Goal: Information Seeking & Learning: Learn about a topic

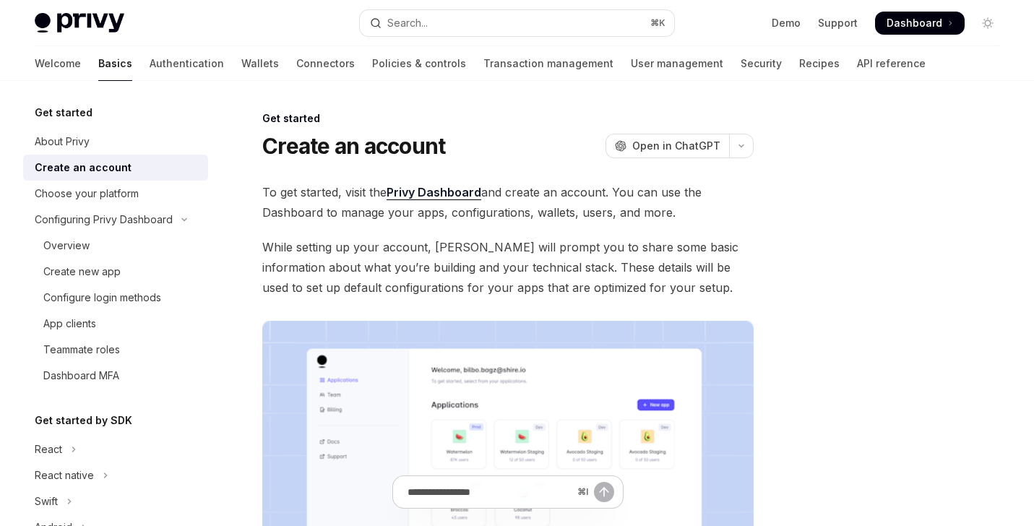
scroll to position [35, 0]
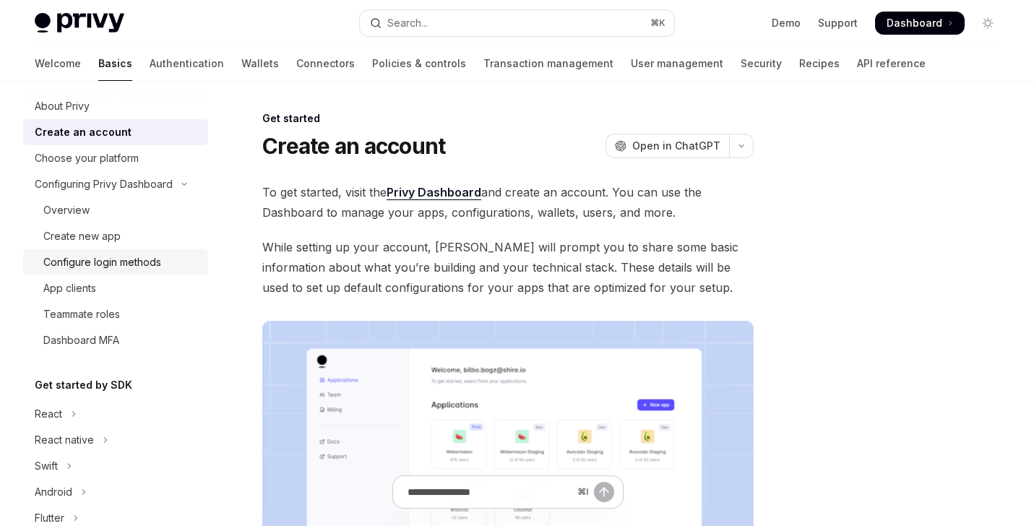
click at [153, 251] on link "Configure login methods" at bounding box center [115, 262] width 185 height 26
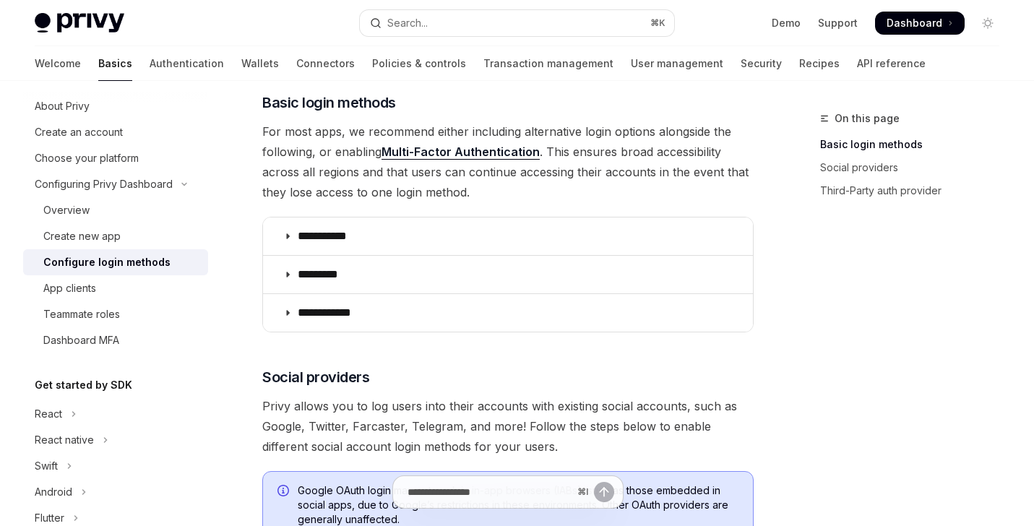
scroll to position [192, 0]
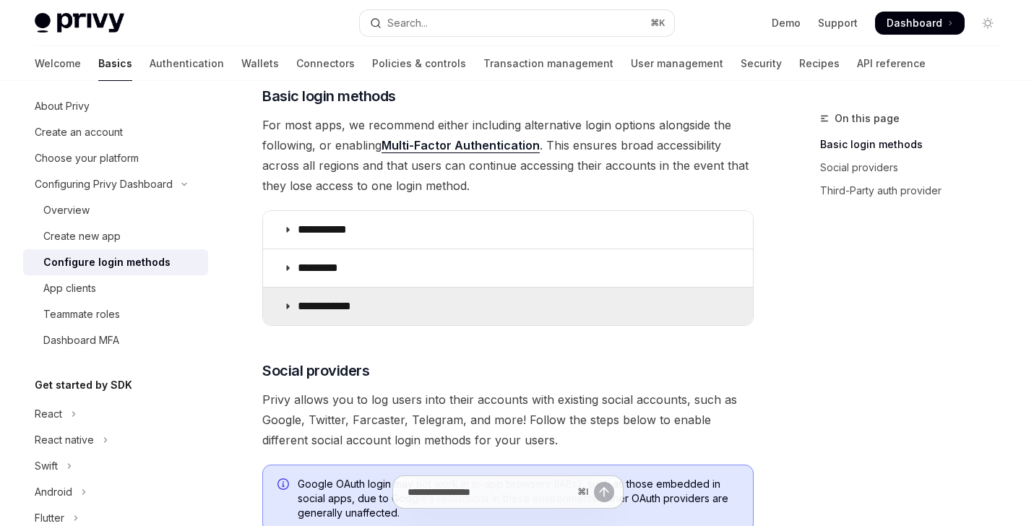
click at [306, 302] on p "**********" at bounding box center [330, 306] width 64 height 14
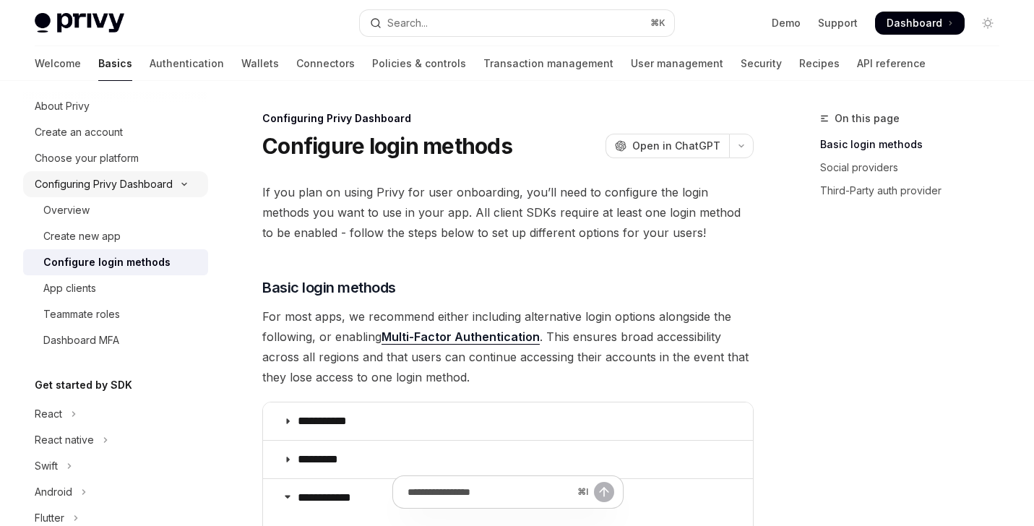
click at [132, 177] on div "Configuring Privy Dashboard" at bounding box center [104, 184] width 138 height 17
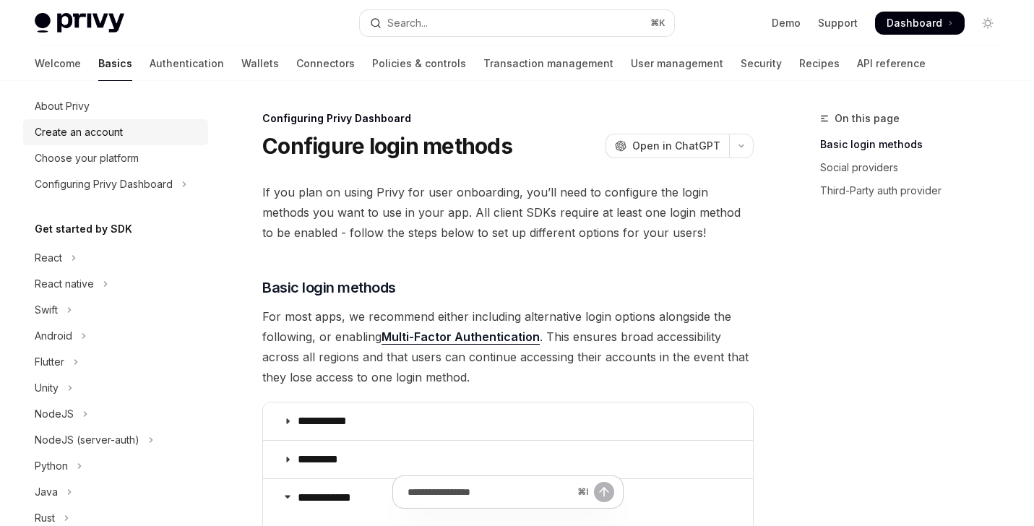
click at [113, 129] on div "Create an account" at bounding box center [79, 132] width 88 height 17
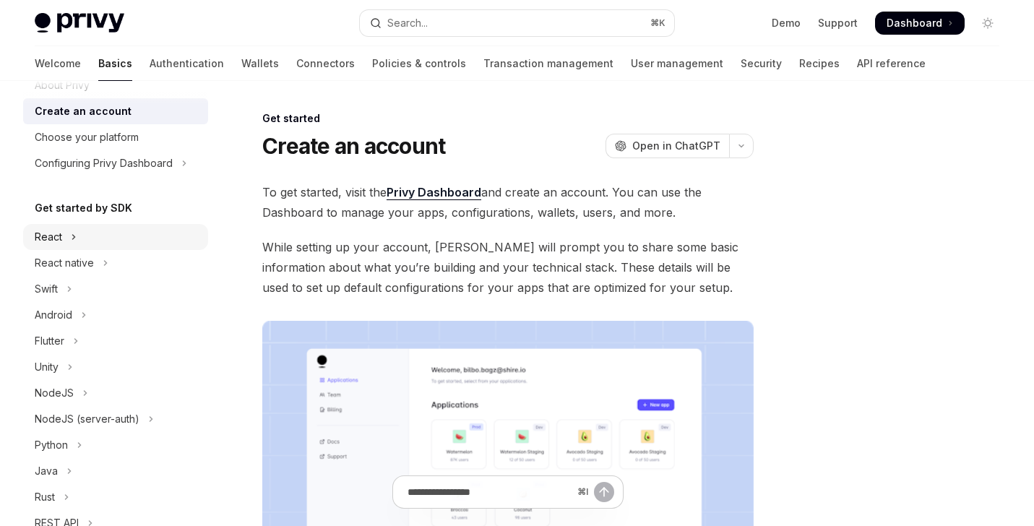
scroll to position [57, 0]
click at [157, 229] on button "React" at bounding box center [115, 236] width 185 height 26
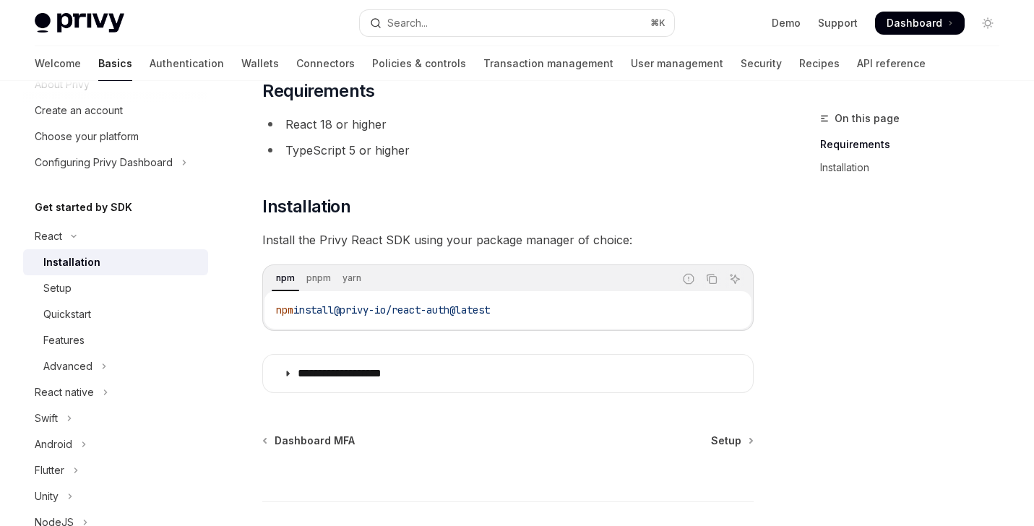
scroll to position [113, 0]
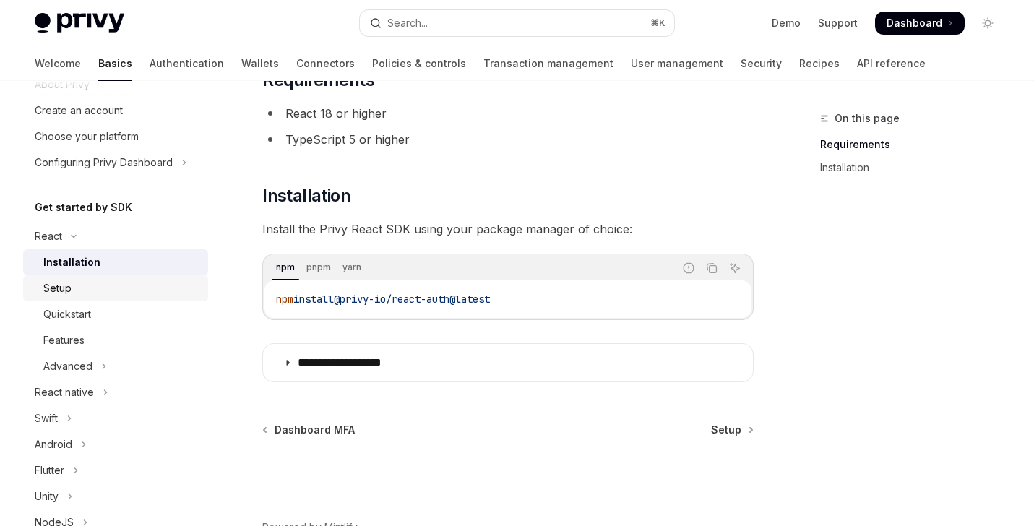
click at [148, 285] on div "Setup" at bounding box center [121, 288] width 156 height 17
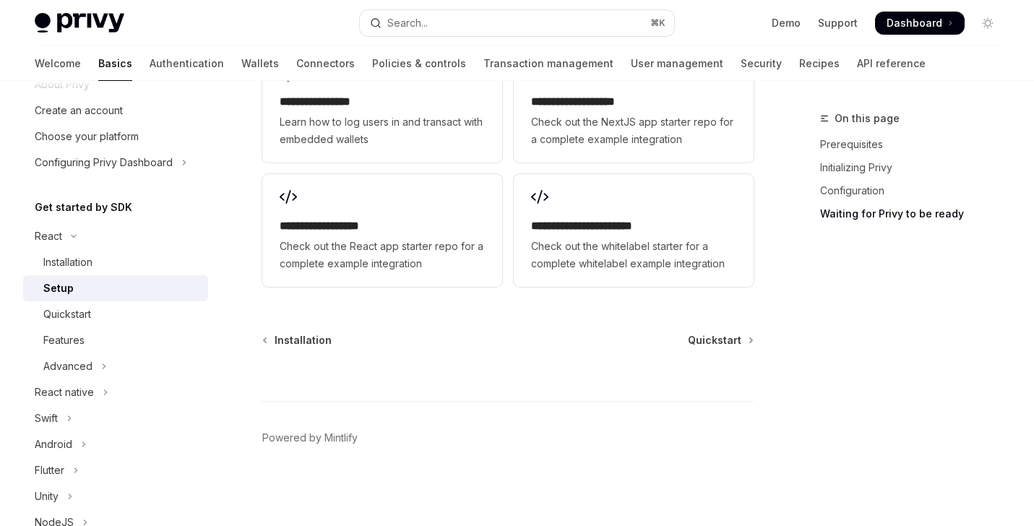
scroll to position [2021, 0]
click at [155, 364] on button "Advanced" at bounding box center [115, 366] width 185 height 26
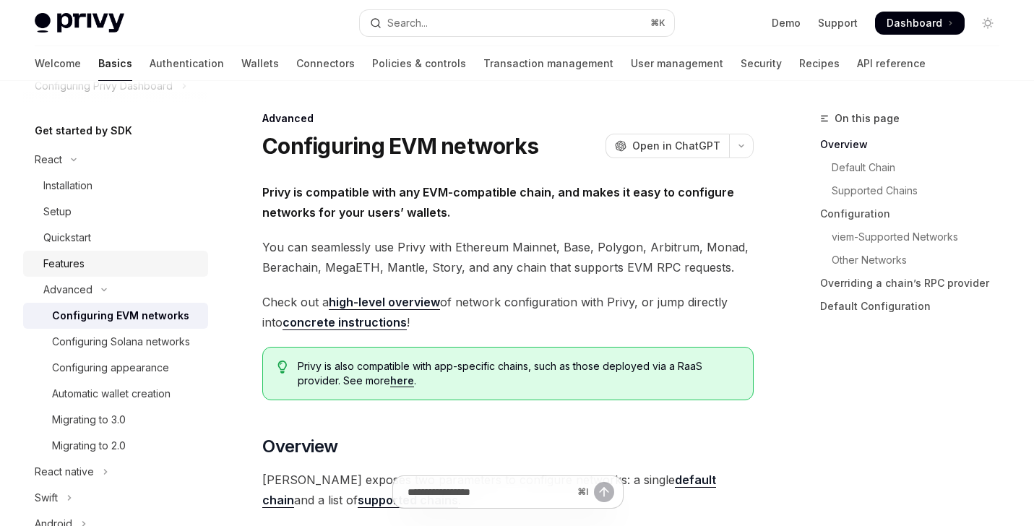
scroll to position [142, 0]
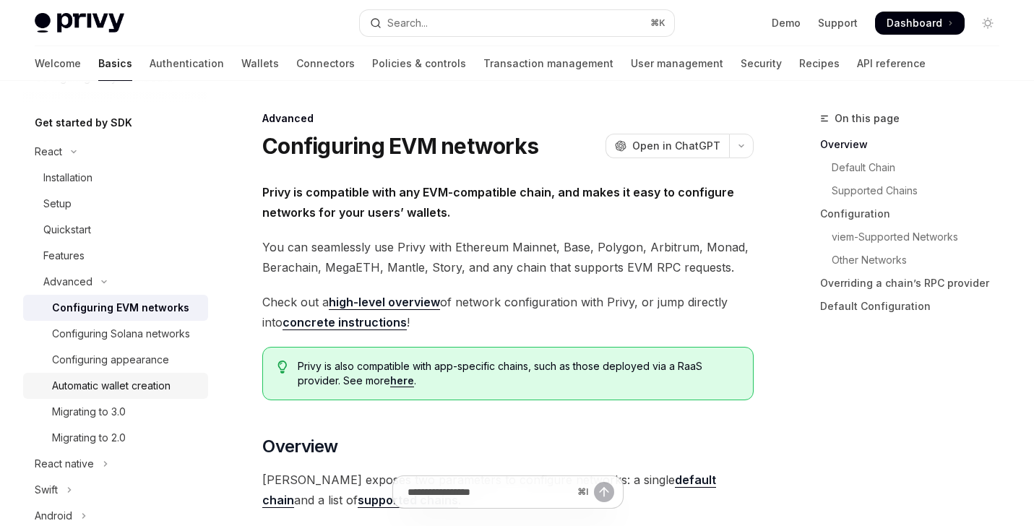
click at [171, 380] on div "Automatic wallet creation" at bounding box center [111, 385] width 119 height 17
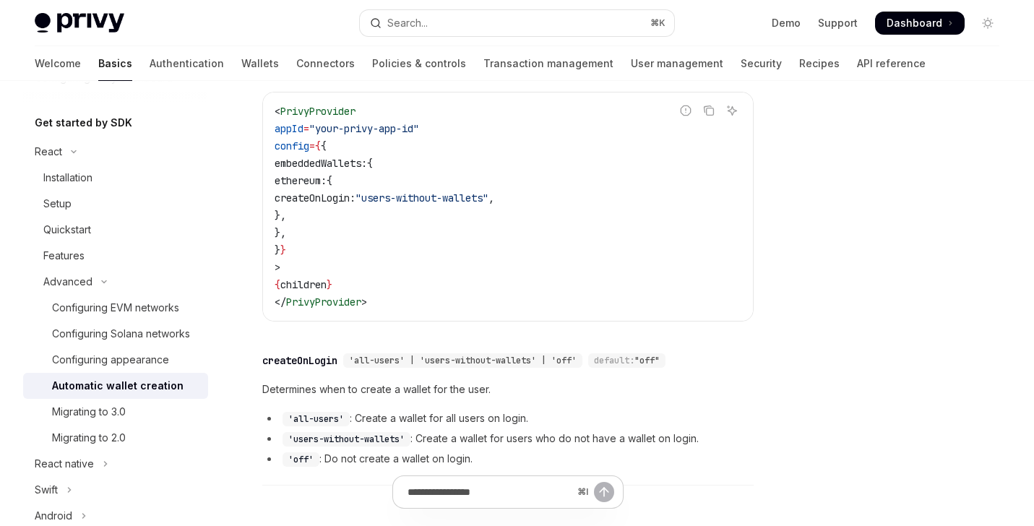
scroll to position [447, 0]
click at [181, 417] on div "Migrating to 3.0" at bounding box center [125, 411] width 147 height 17
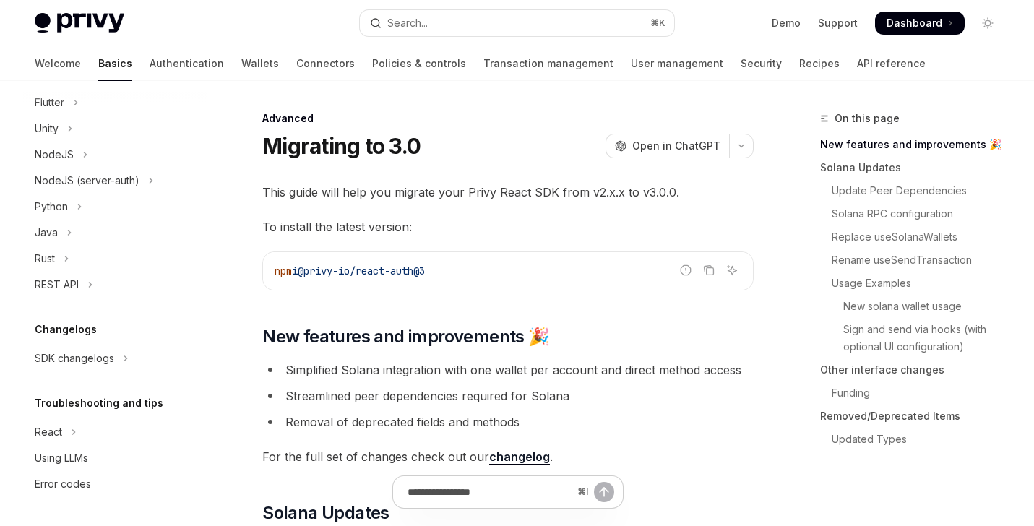
click at [117, 25] on img at bounding box center [80, 23] width 90 height 20
type textarea "*"
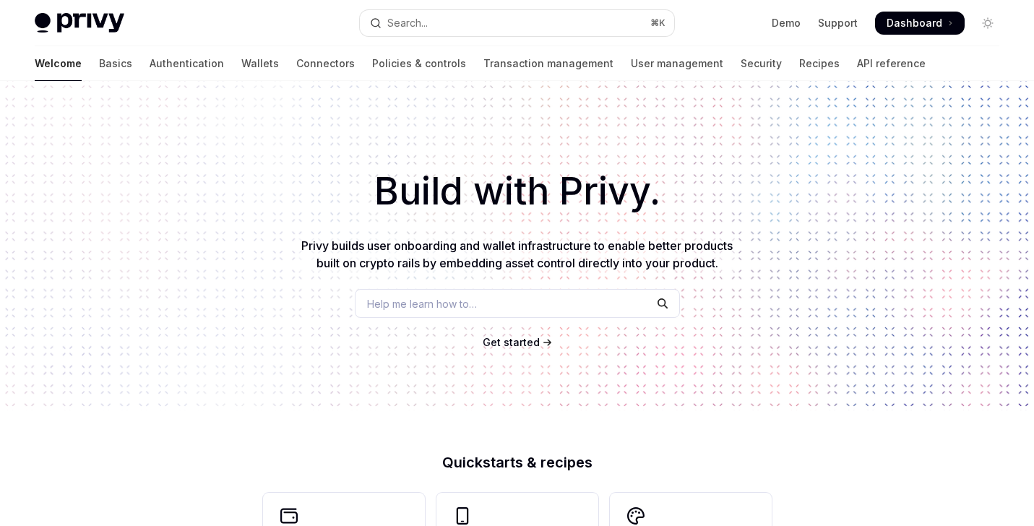
click at [914, 24] on span "Dashboard" at bounding box center [915, 23] width 56 height 14
click at [484, 301] on div "Help me learn how to…" at bounding box center [517, 303] width 325 height 29
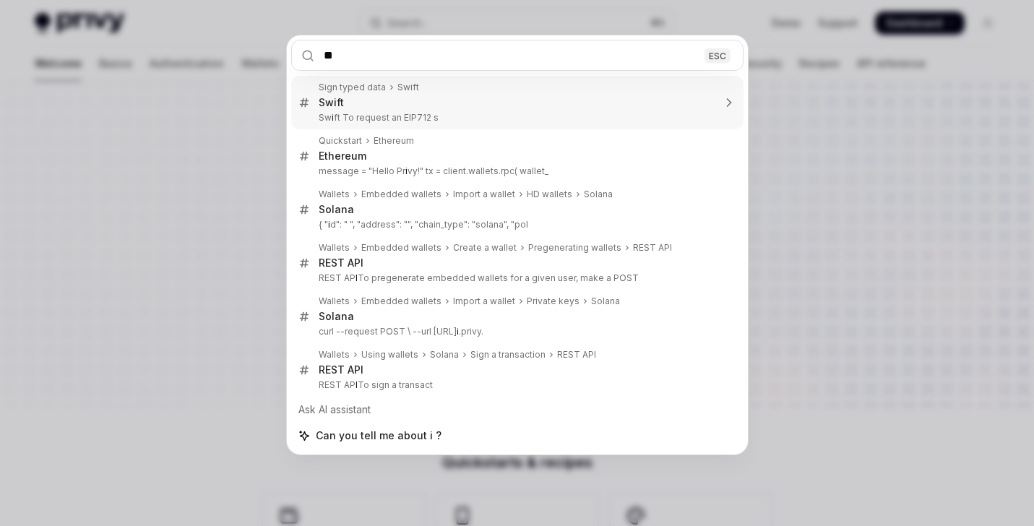
type input "*"
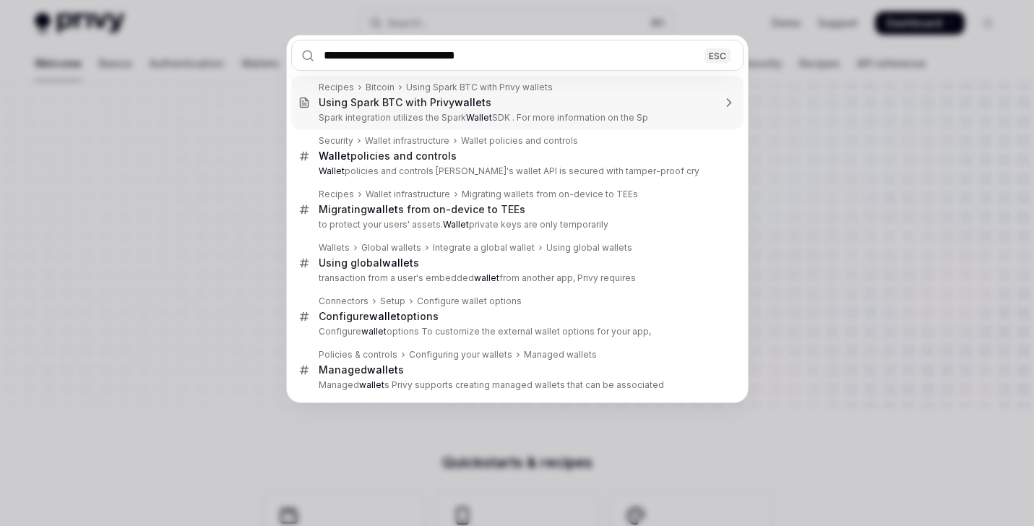
type input "**********"
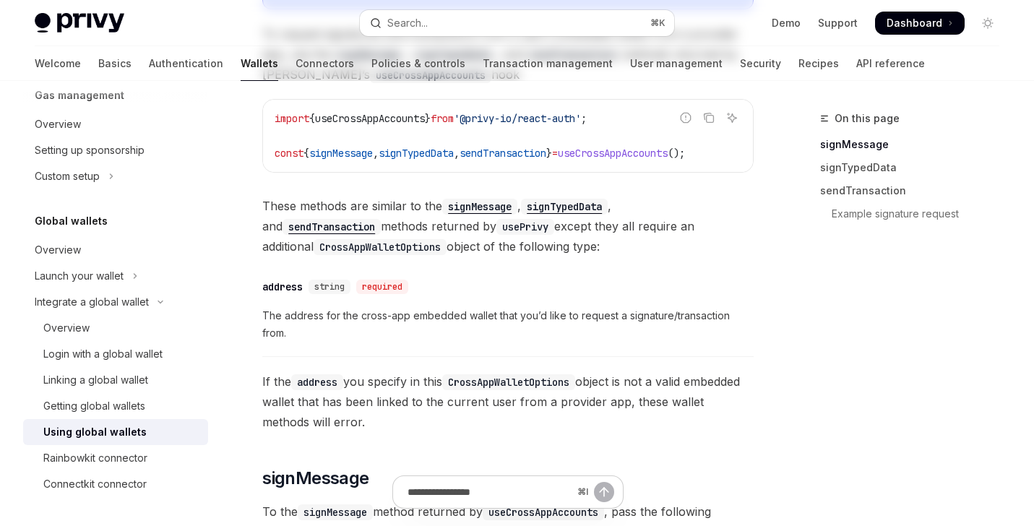
scroll to position [641, 0]
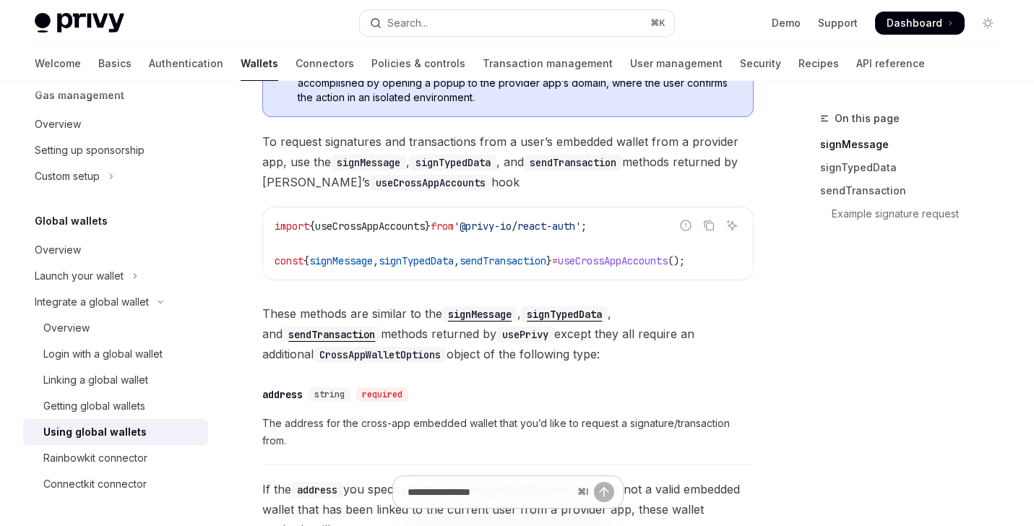
click at [413, 189] on code "useCrossAppAccounts" at bounding box center [430, 183] width 121 height 16
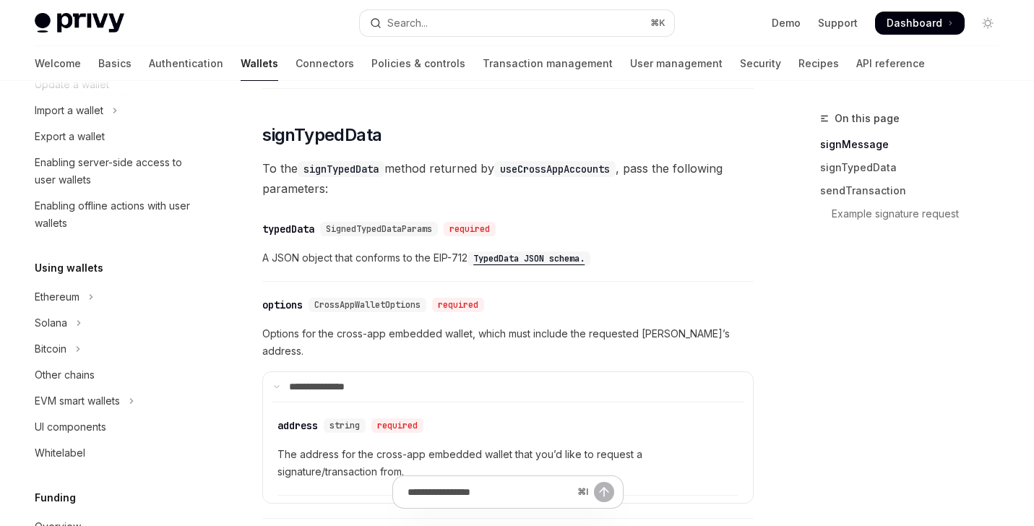
scroll to position [0, 0]
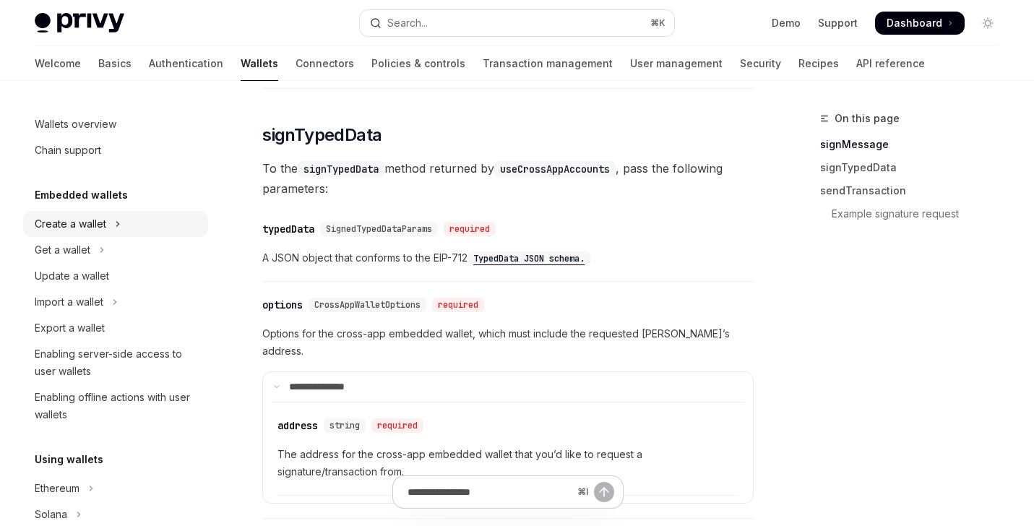
click at [131, 233] on button "Create a wallet" at bounding box center [115, 224] width 185 height 26
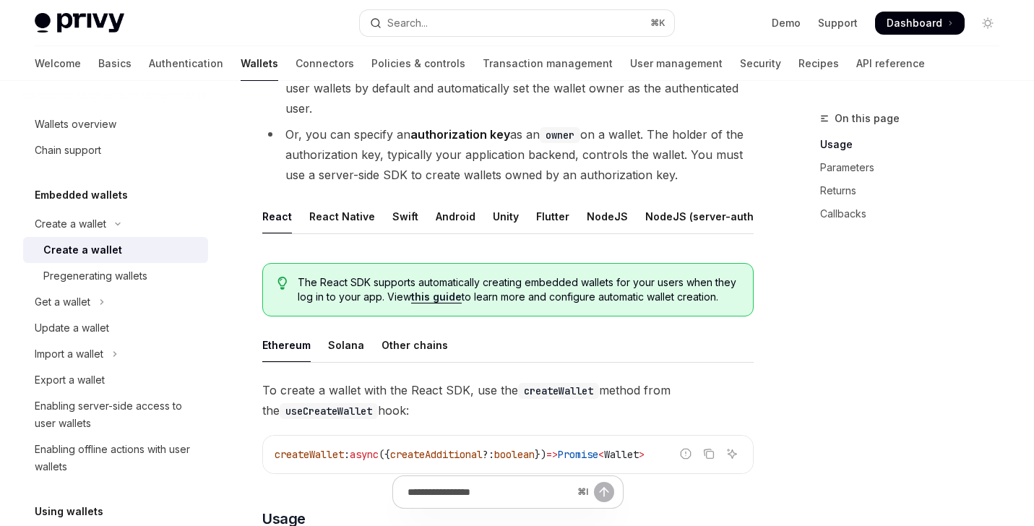
scroll to position [230, 0]
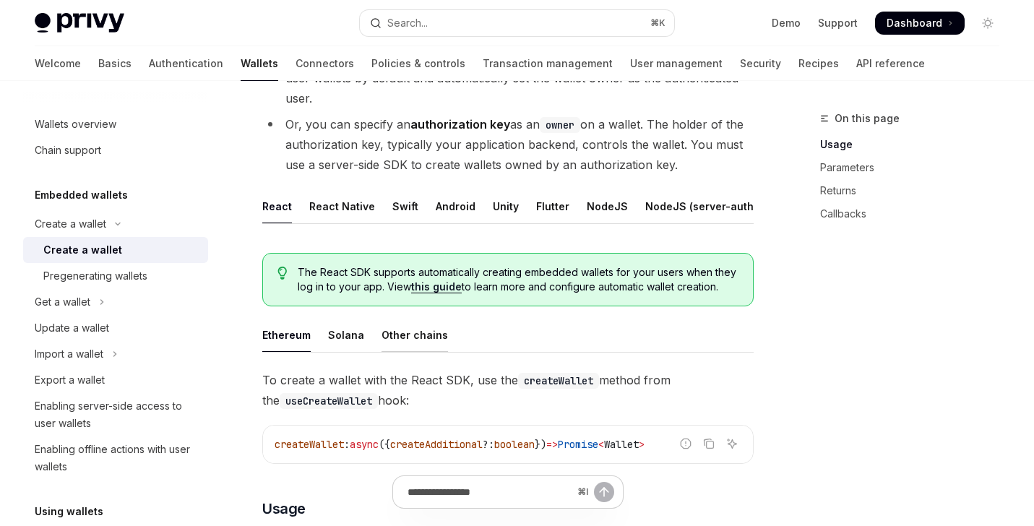
click at [426, 318] on div "Other chains" at bounding box center [415, 335] width 66 height 34
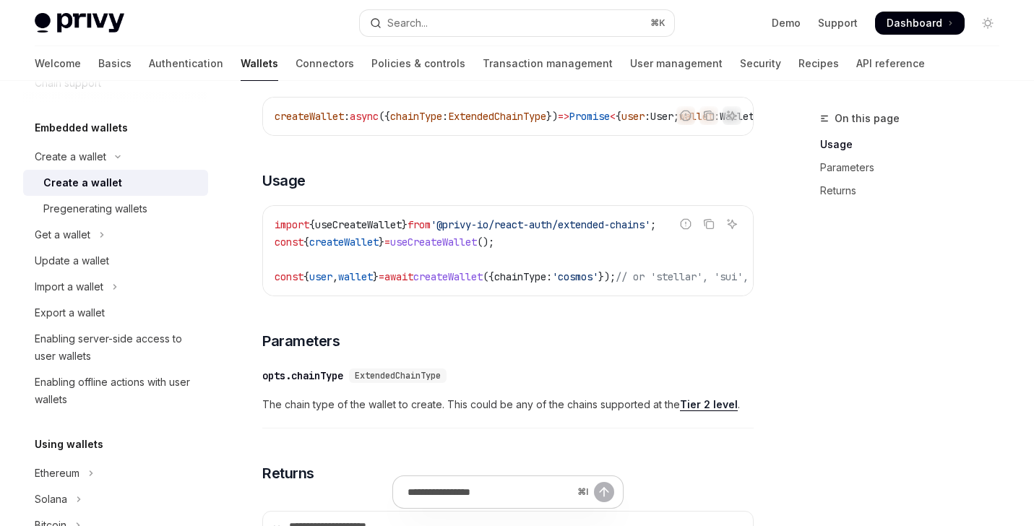
scroll to position [580, 0]
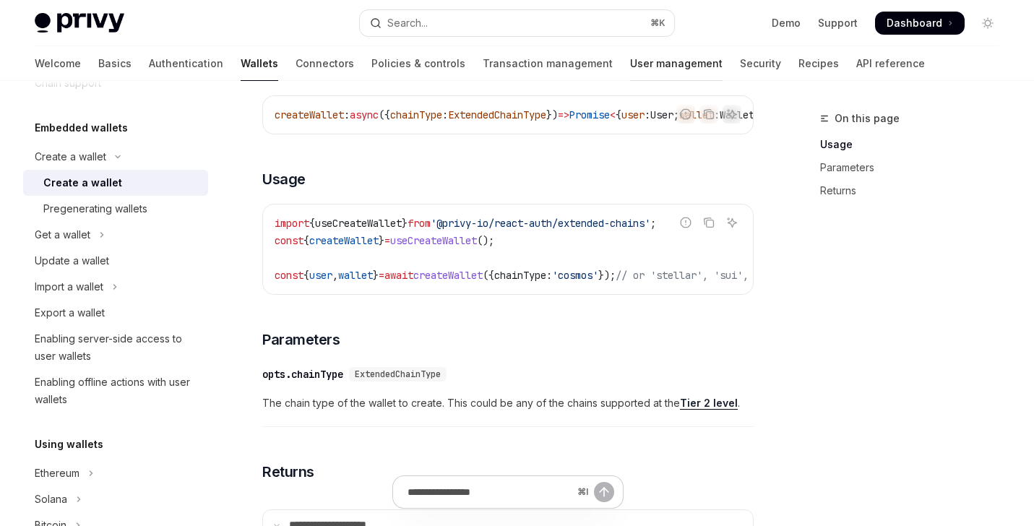
click at [630, 62] on link "User management" at bounding box center [676, 63] width 93 height 35
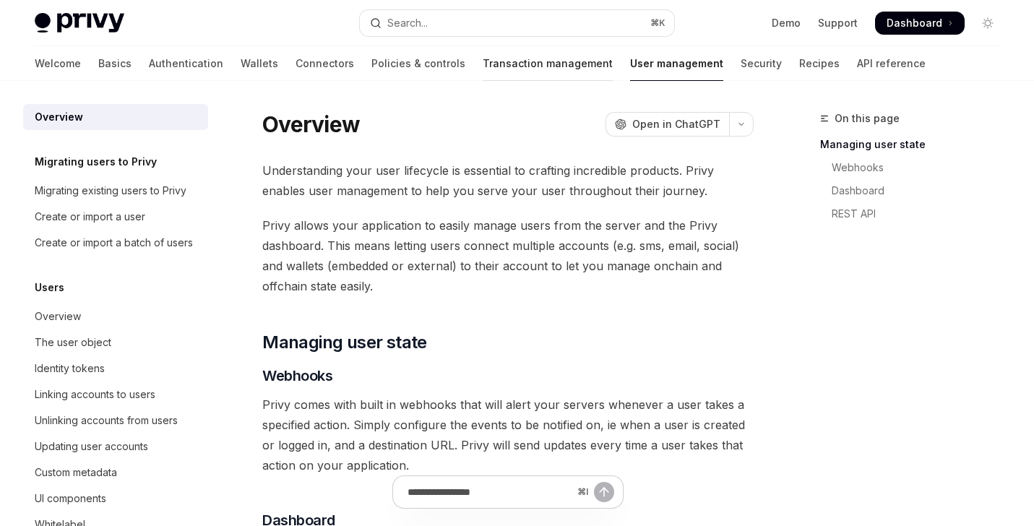
click at [486, 67] on link "Transaction management" at bounding box center [548, 63] width 130 height 35
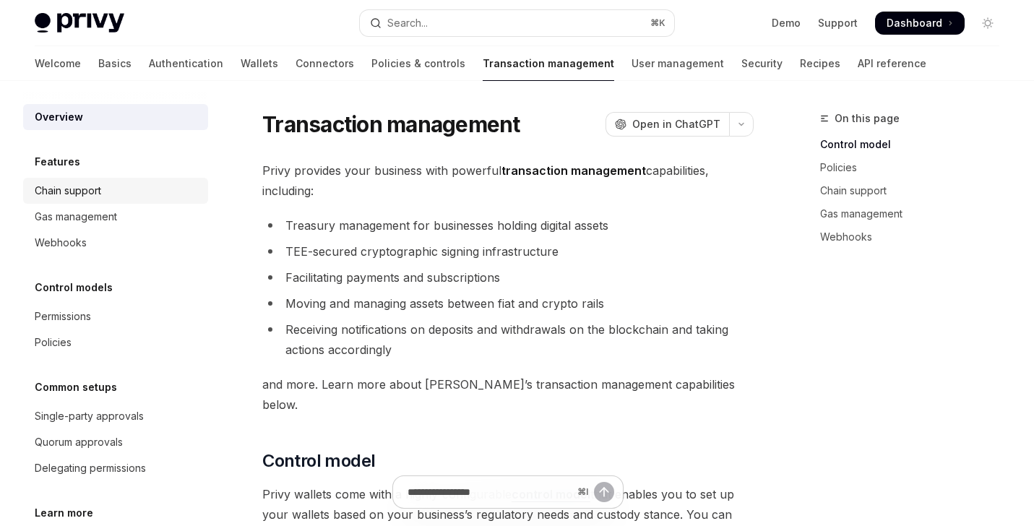
click at [123, 197] on div "Chain support" at bounding box center [117, 190] width 165 height 17
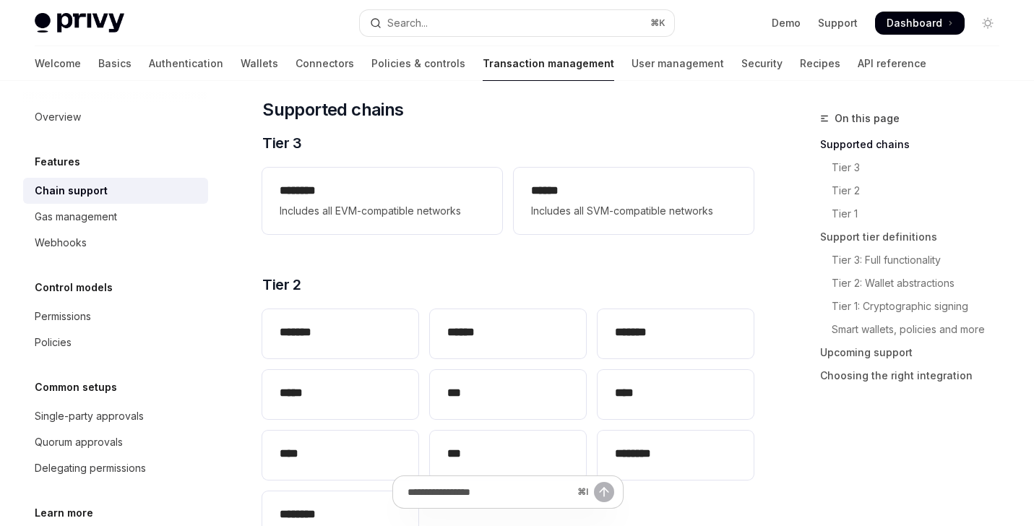
scroll to position [200, 0]
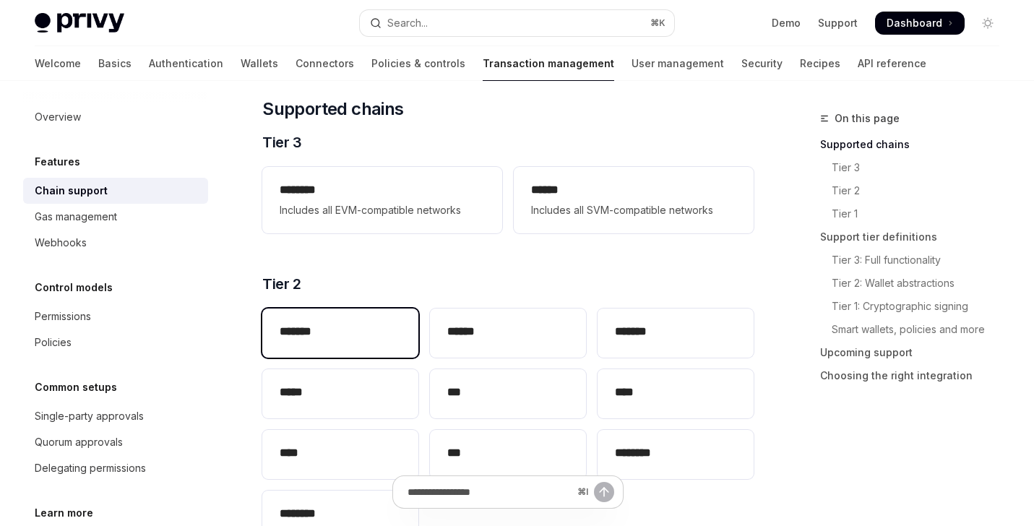
click at [312, 309] on div "*******" at bounding box center [340, 333] width 156 height 49
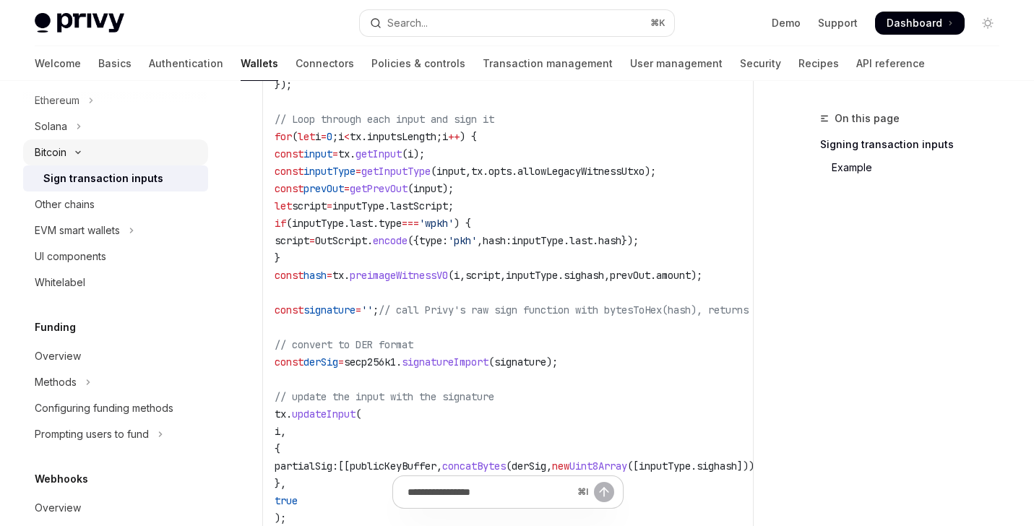
scroll to position [390, 0]
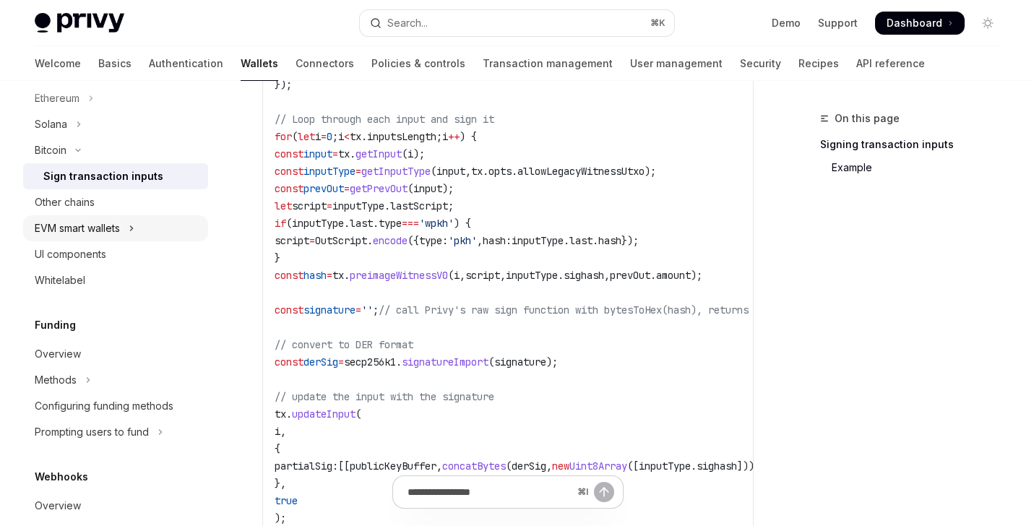
click at [173, 225] on button "EVM smart wallets" at bounding box center [115, 228] width 185 height 26
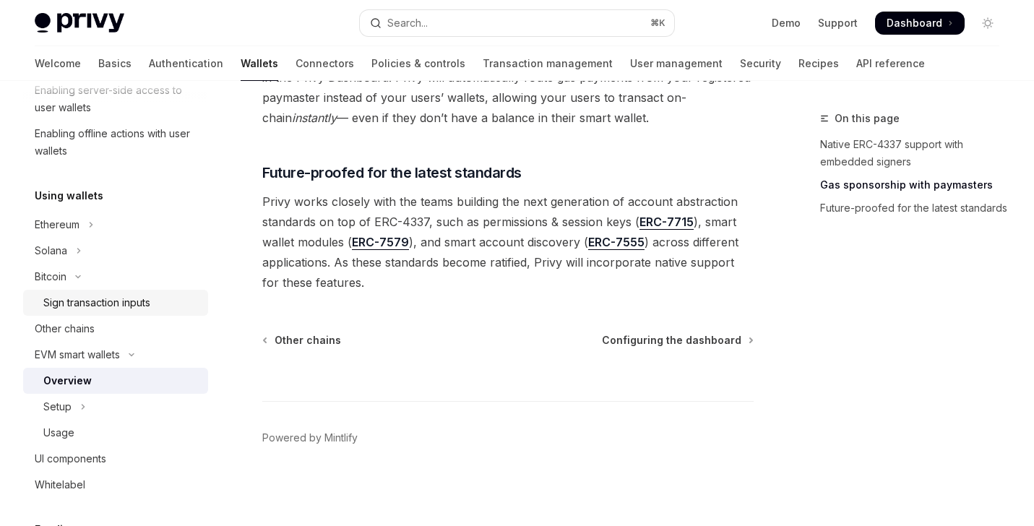
scroll to position [262, 0]
click at [109, 270] on button "Bitcoin" at bounding box center [115, 279] width 185 height 26
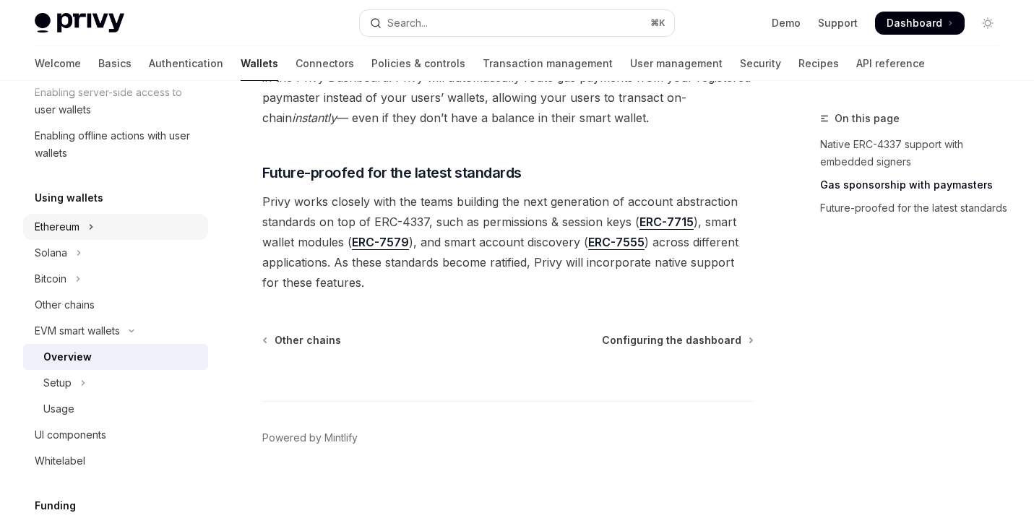
click at [109, 228] on button "Ethereum" at bounding box center [115, 227] width 185 height 26
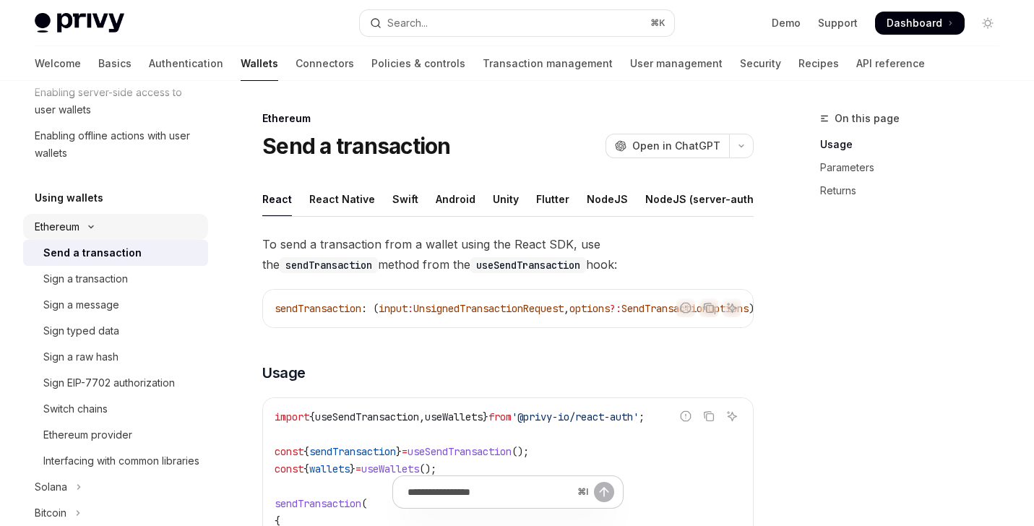
click at [125, 223] on button "Ethereum" at bounding box center [115, 227] width 185 height 26
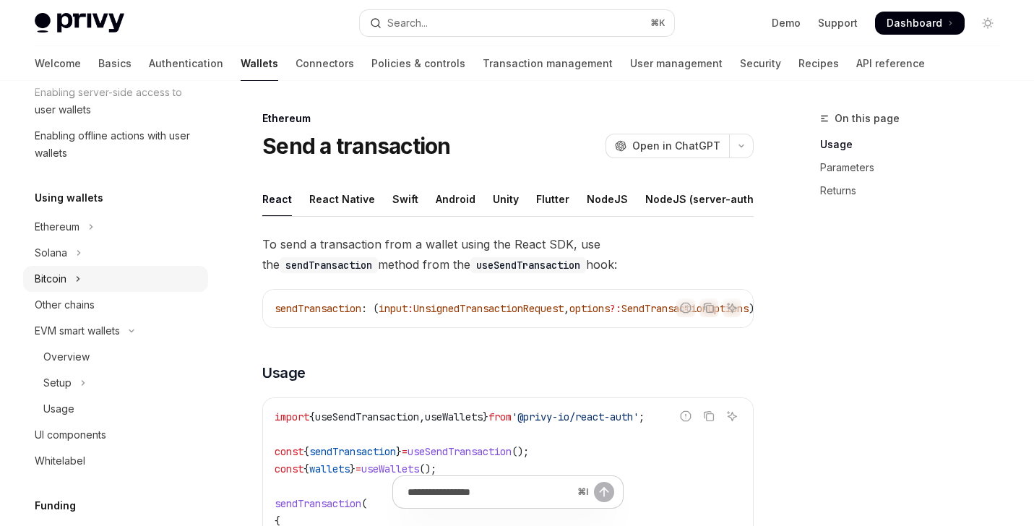
click at [137, 287] on button "Bitcoin" at bounding box center [115, 279] width 185 height 26
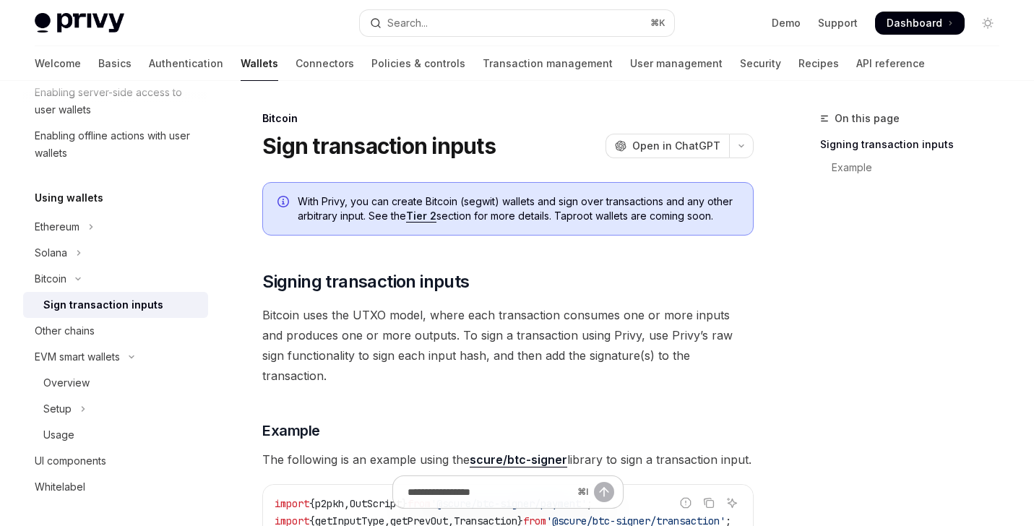
click at [426, 217] on link "Tier 2" at bounding box center [421, 216] width 30 height 13
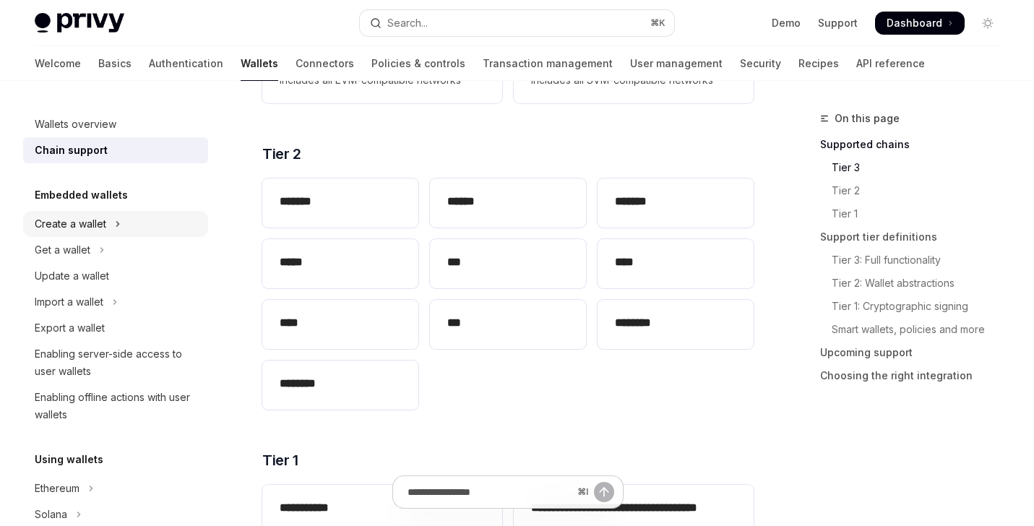
click at [97, 232] on div "Create a wallet" at bounding box center [71, 223] width 72 height 17
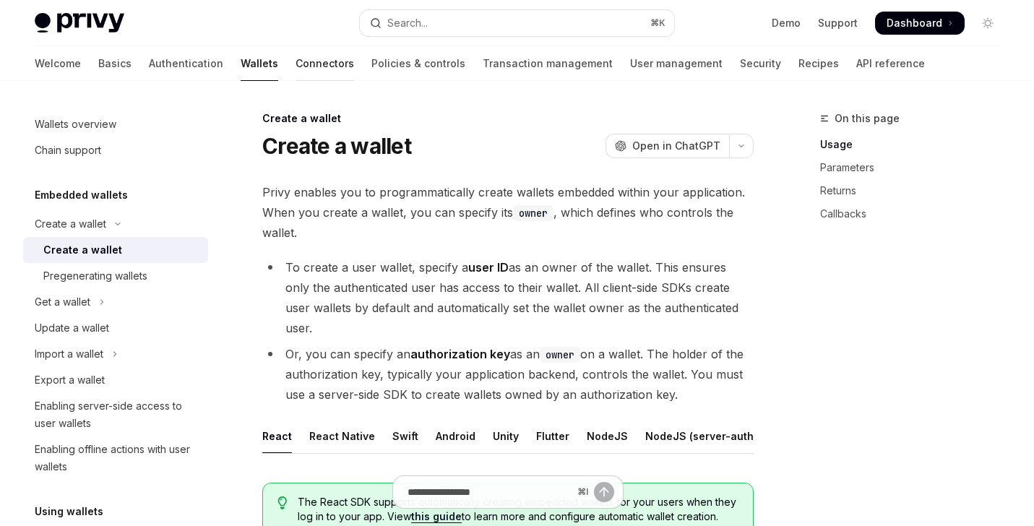
click at [296, 64] on link "Connectors" at bounding box center [325, 63] width 59 height 35
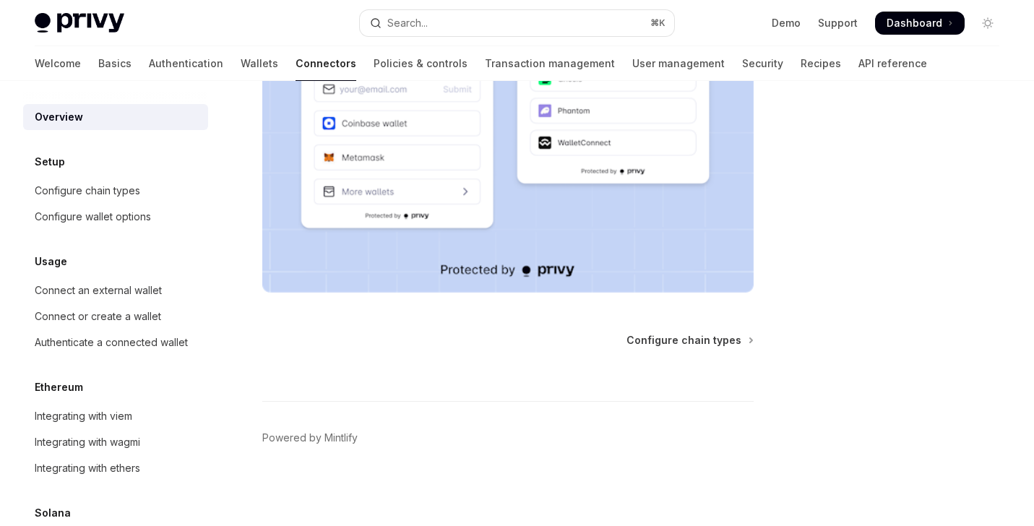
scroll to position [386, 0]
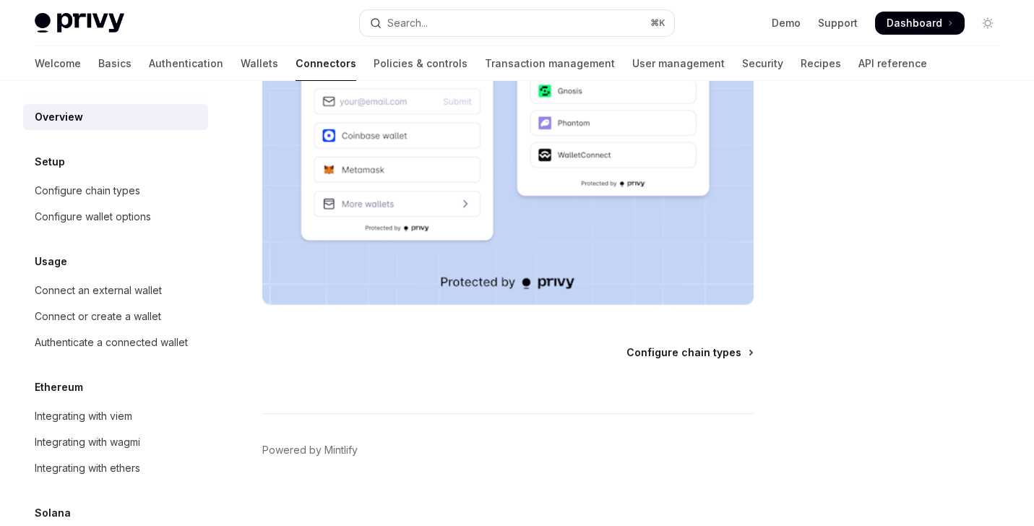
click at [674, 352] on span "Configure chain types" at bounding box center [684, 352] width 115 height 14
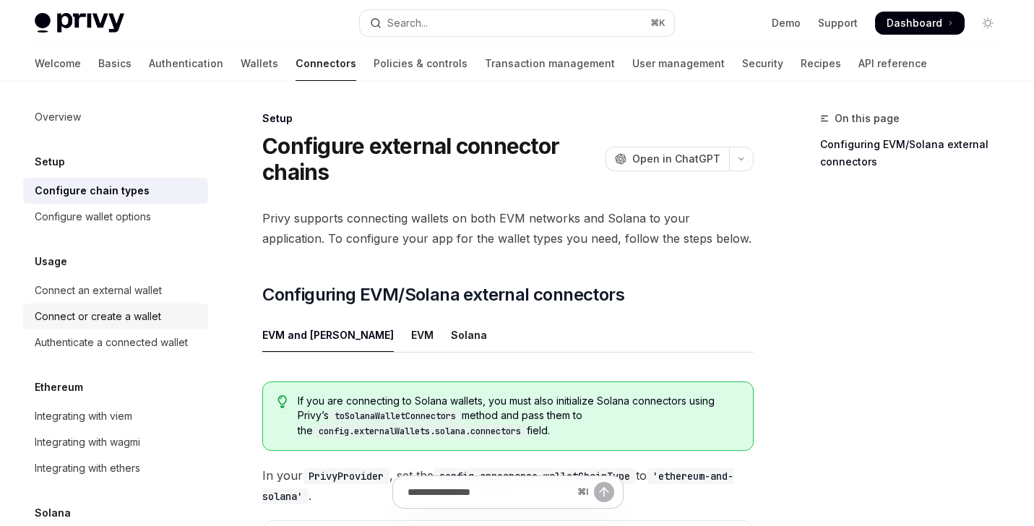
click at [142, 314] on div "Connect or create a wallet" at bounding box center [98, 316] width 126 height 17
type textarea "*"
